Goal: Find specific page/section: Find specific page/section

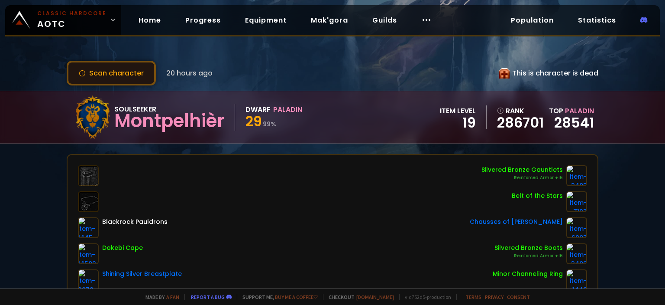
click at [134, 81] on button "Scan character" at bounding box center [111, 73] width 89 height 25
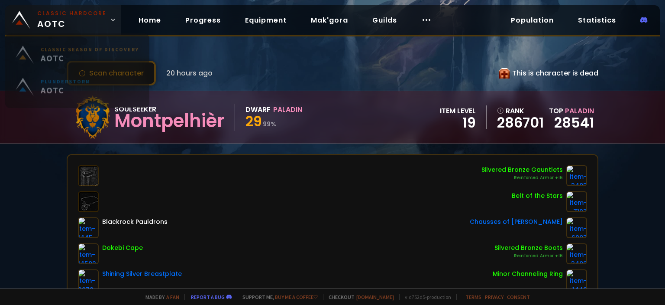
click at [101, 21] on span "Classic Hardcore AOTC" at bounding box center [71, 20] width 69 height 21
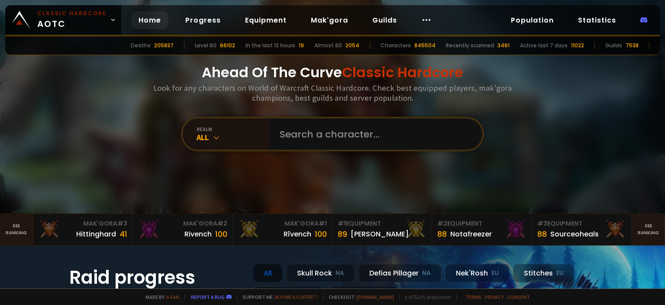
click at [327, 150] on div "realm All" at bounding box center [332, 134] width 303 height 35
click at [331, 138] on input "text" at bounding box center [374, 133] width 198 height 31
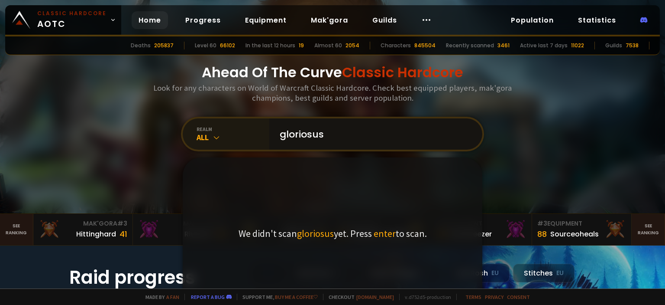
drag, startPoint x: 348, startPoint y: 133, endPoint x: 259, endPoint y: 133, distance: 89.7
click at [259, 133] on div "realm All gloriosus We didn't scan gloriosus yet. Press enter to scan." at bounding box center [332, 134] width 303 height 35
type input "Gloriosus"
drag, startPoint x: 69, startPoint y: 172, endPoint x: 211, endPoint y: 196, distance: 143.6
click at [69, 172] on div at bounding box center [332, 106] width 665 height 213
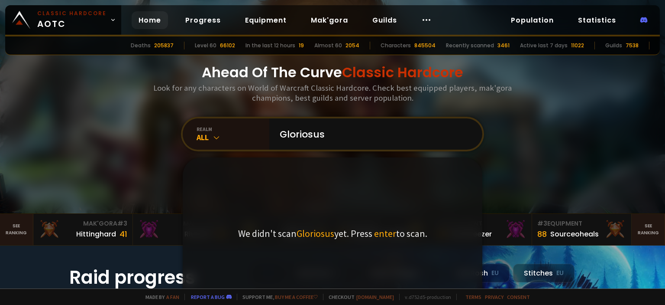
click at [385, 233] on span "enter" at bounding box center [385, 233] width 22 height 12
click at [355, 149] on input "Gloriosus" at bounding box center [374, 133] width 198 height 31
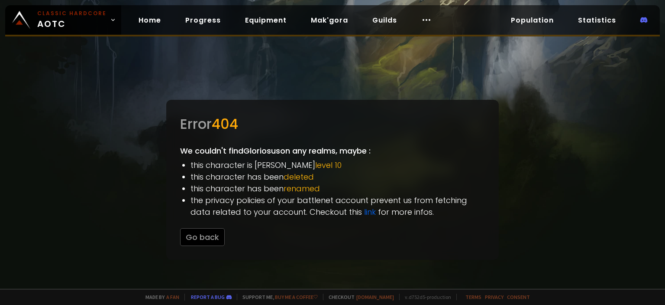
click at [305, 178] on span "deleted" at bounding box center [299, 176] width 30 height 11
